Goal: Check status: Check status

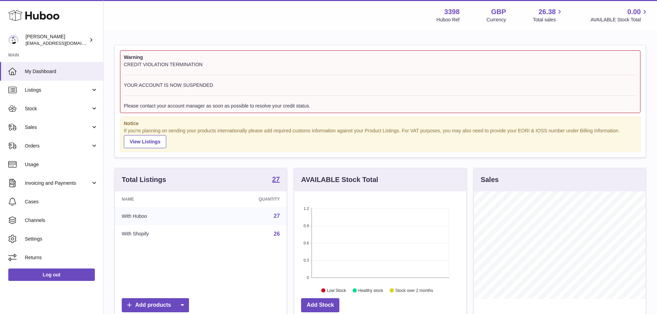
scroll to position [108, 172]
click at [41, 224] on link "Channels" at bounding box center [51, 220] width 103 height 19
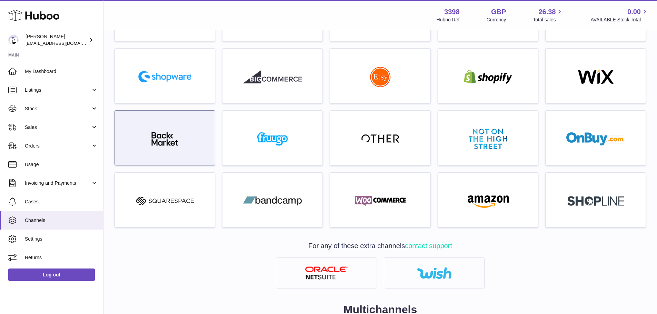
scroll to position [103, 0]
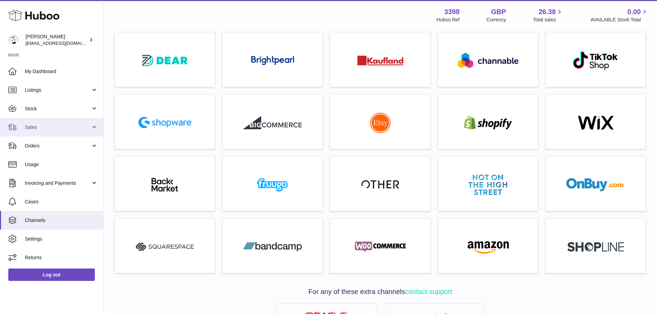
click at [63, 129] on span "Sales" at bounding box center [58, 127] width 66 height 7
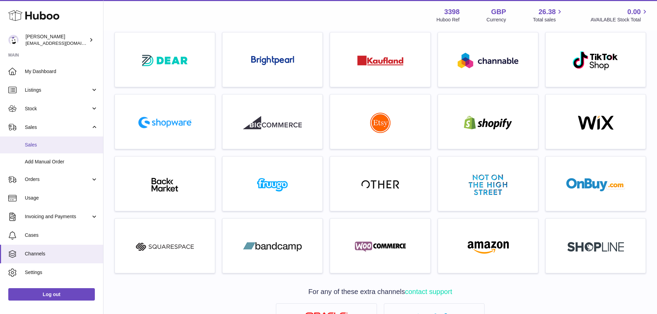
click at [51, 150] on link "Sales" at bounding box center [51, 145] width 103 height 17
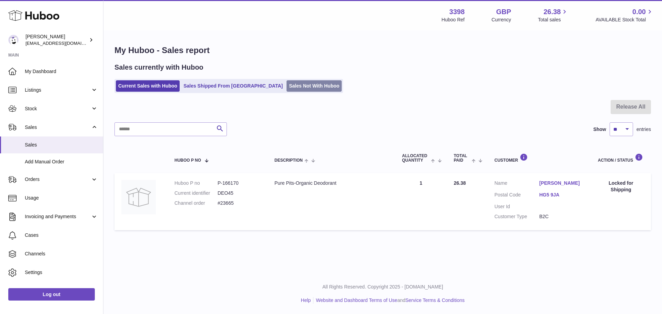
click at [287, 84] on link "Sales Not With Huboo" at bounding box center [314, 85] width 55 height 11
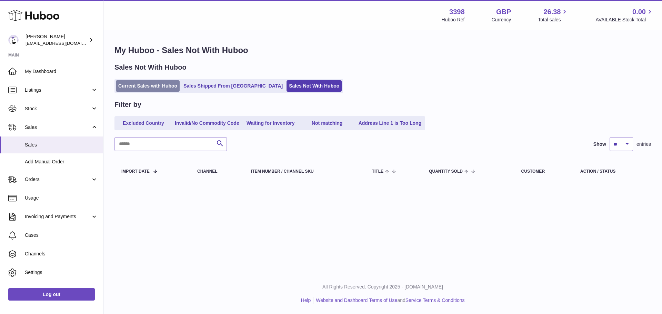
click at [128, 83] on link "Current Sales with Huboo" at bounding box center [148, 85] width 64 height 11
